Goal: Information Seeking & Learning: Learn about a topic

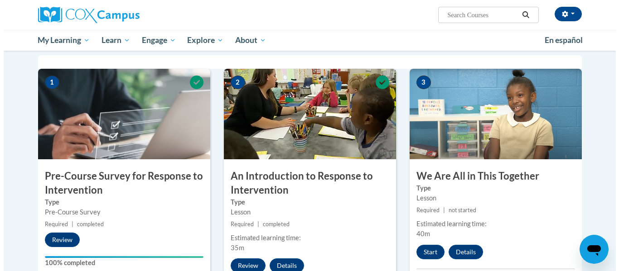
scroll to position [272, 0]
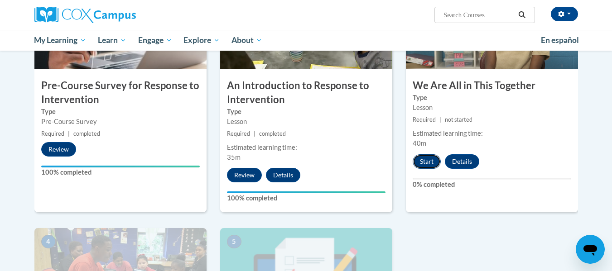
click at [428, 167] on button "Start" at bounding box center [427, 161] width 28 height 14
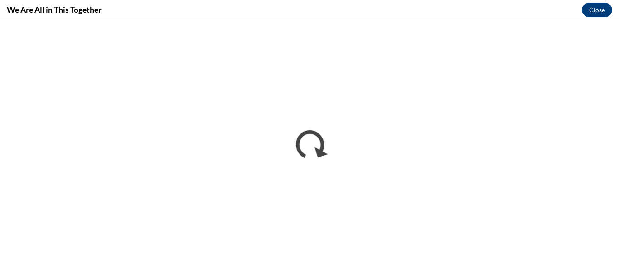
scroll to position [0, 0]
